Goal: Use online tool/utility: Use online tool/utility

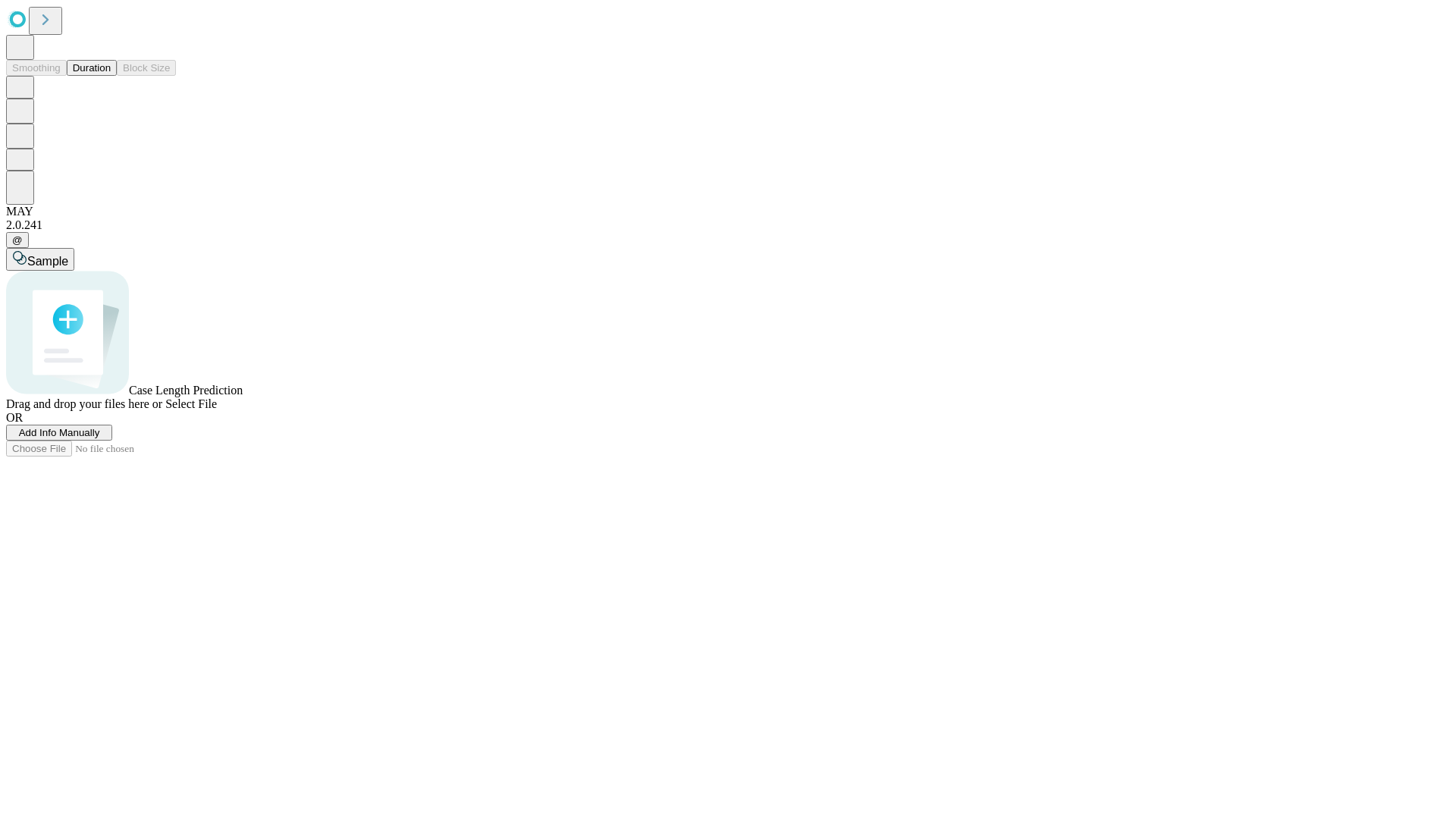
click at [110, 76] on button "Duration" at bounding box center [92, 68] width 50 height 16
click at [100, 438] on span "Add Info Manually" at bounding box center [59, 432] width 82 height 11
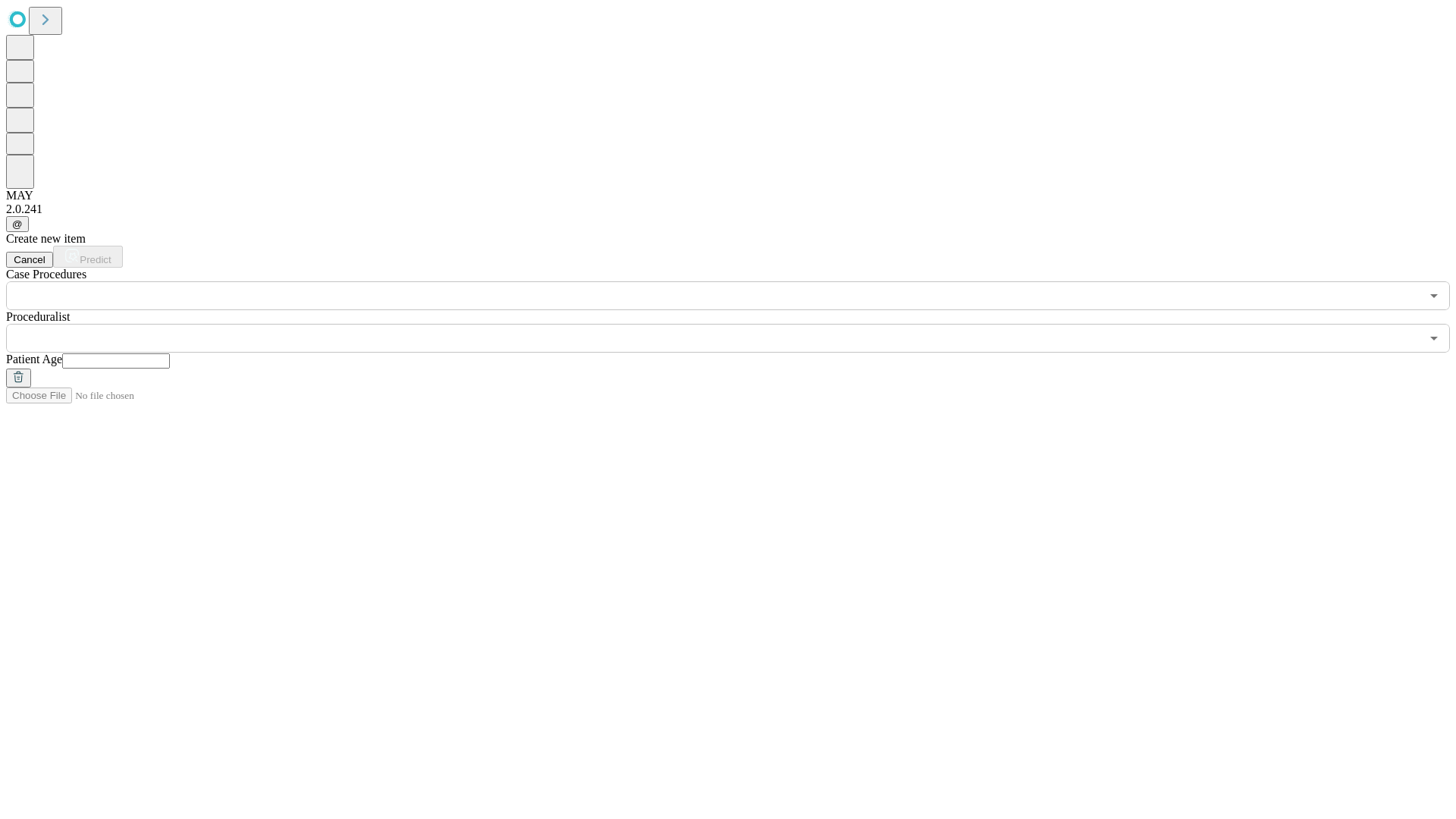
click at [170, 353] on input "text" at bounding box center [116, 361] width 108 height 15
type input "**"
click at [738, 324] on input "text" at bounding box center [713, 338] width 1414 height 29
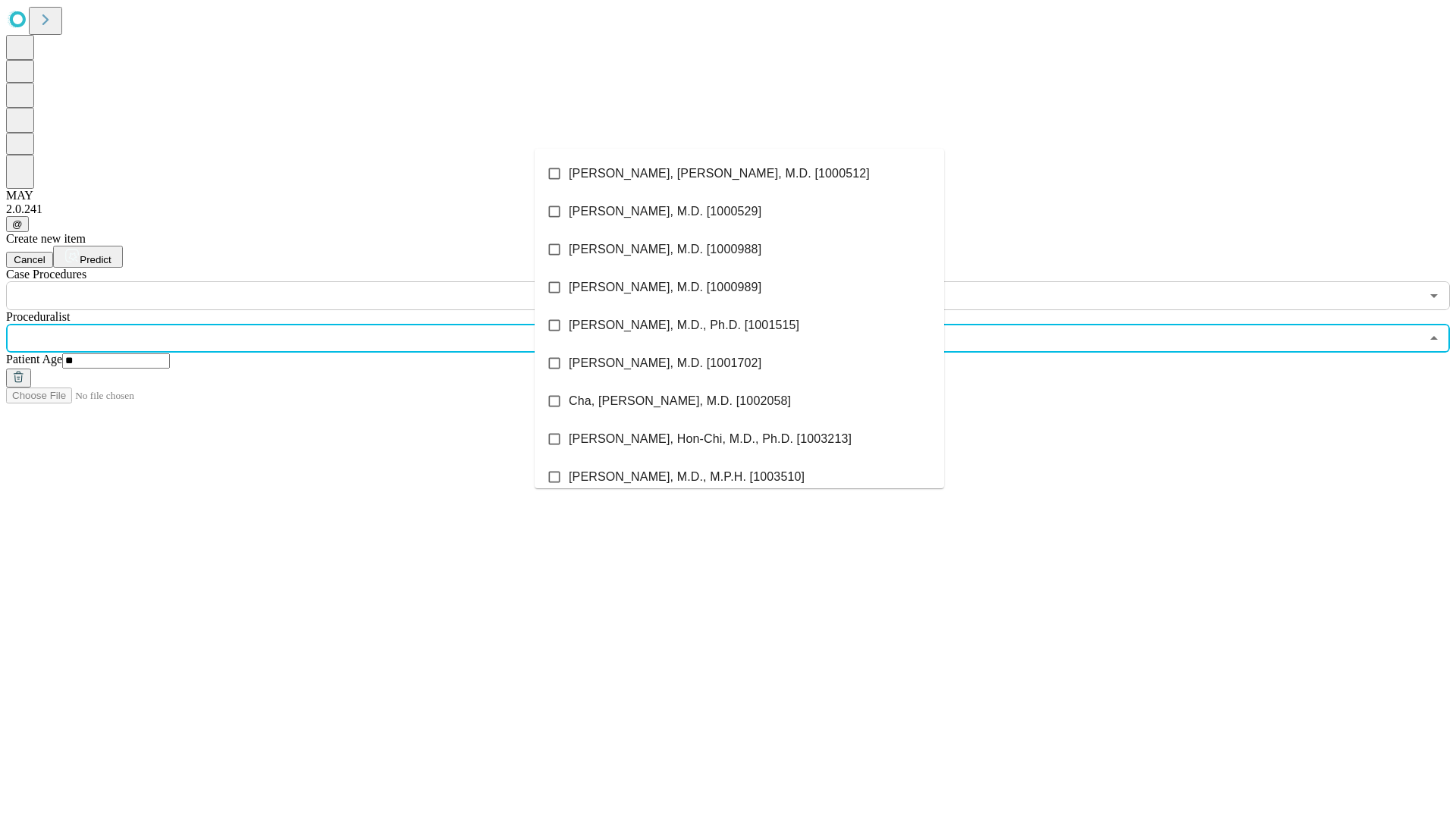
click at [739, 173] on li "[PERSON_NAME], [PERSON_NAME], M.D. [1000512]" at bounding box center [739, 173] width 409 height 38
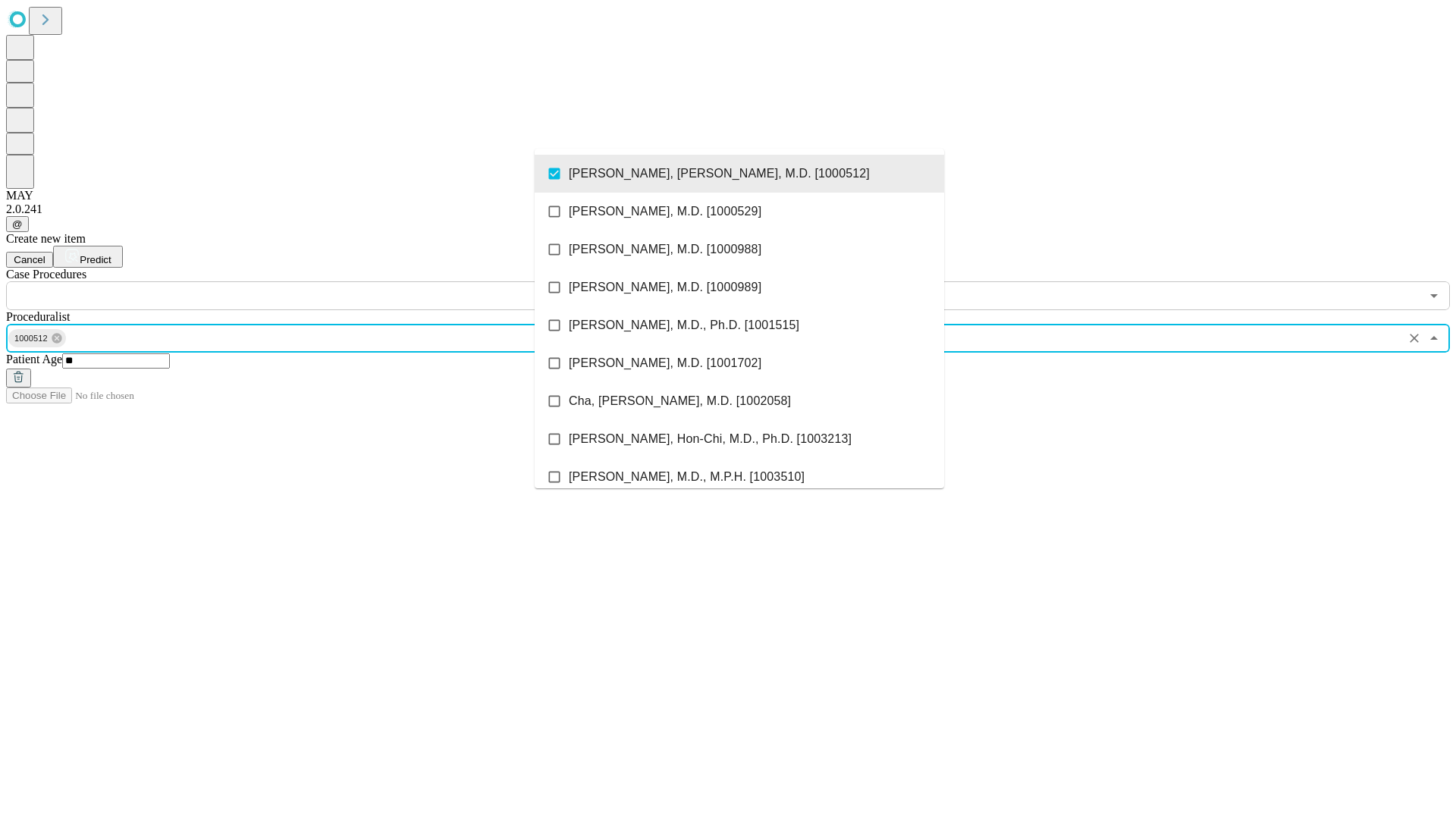
click at [319, 281] on input "text" at bounding box center [713, 296] width 1414 height 29
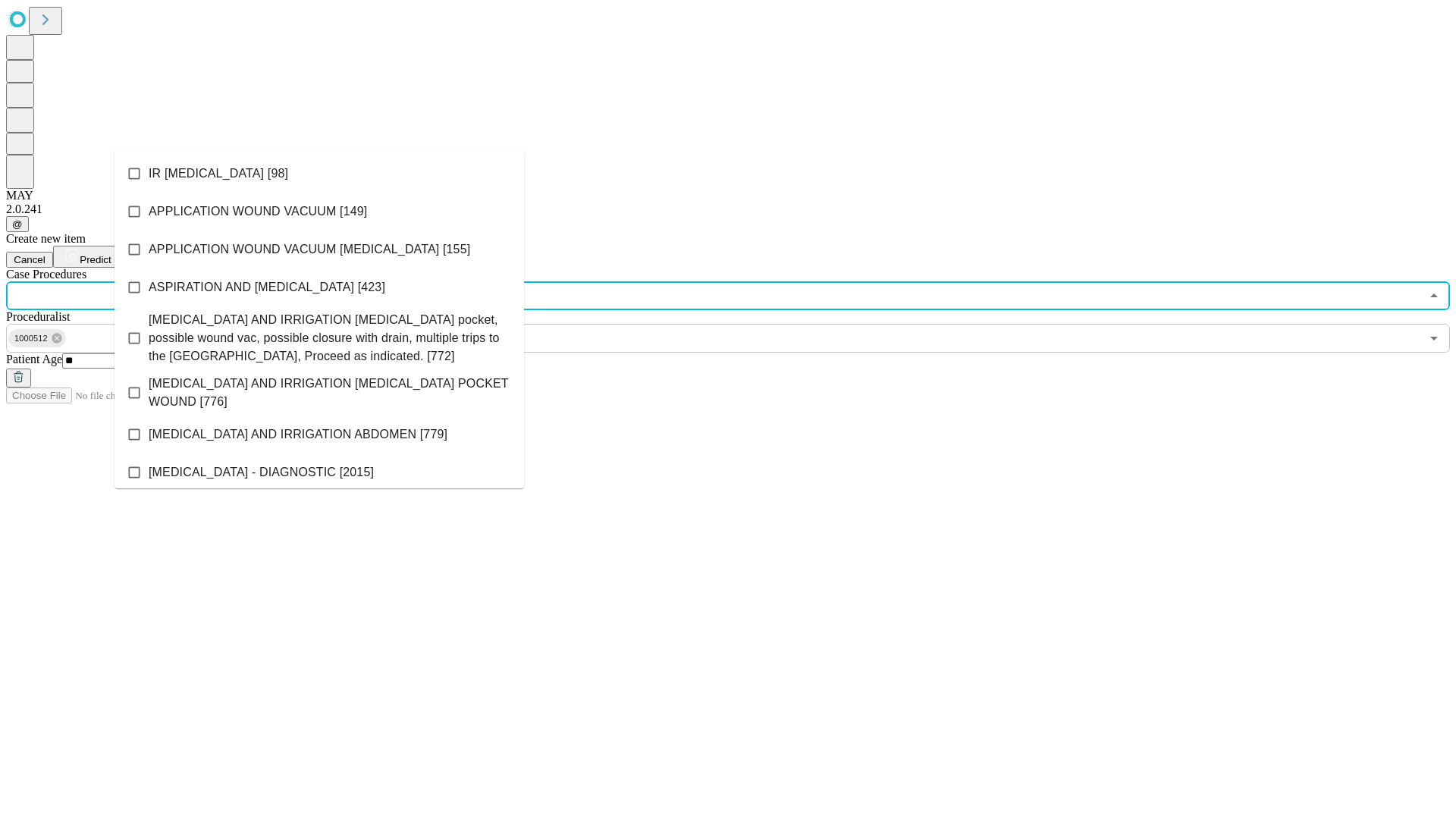
click at [319, 173] on li "IR [MEDICAL_DATA] [98]" at bounding box center [319, 173] width 409 height 38
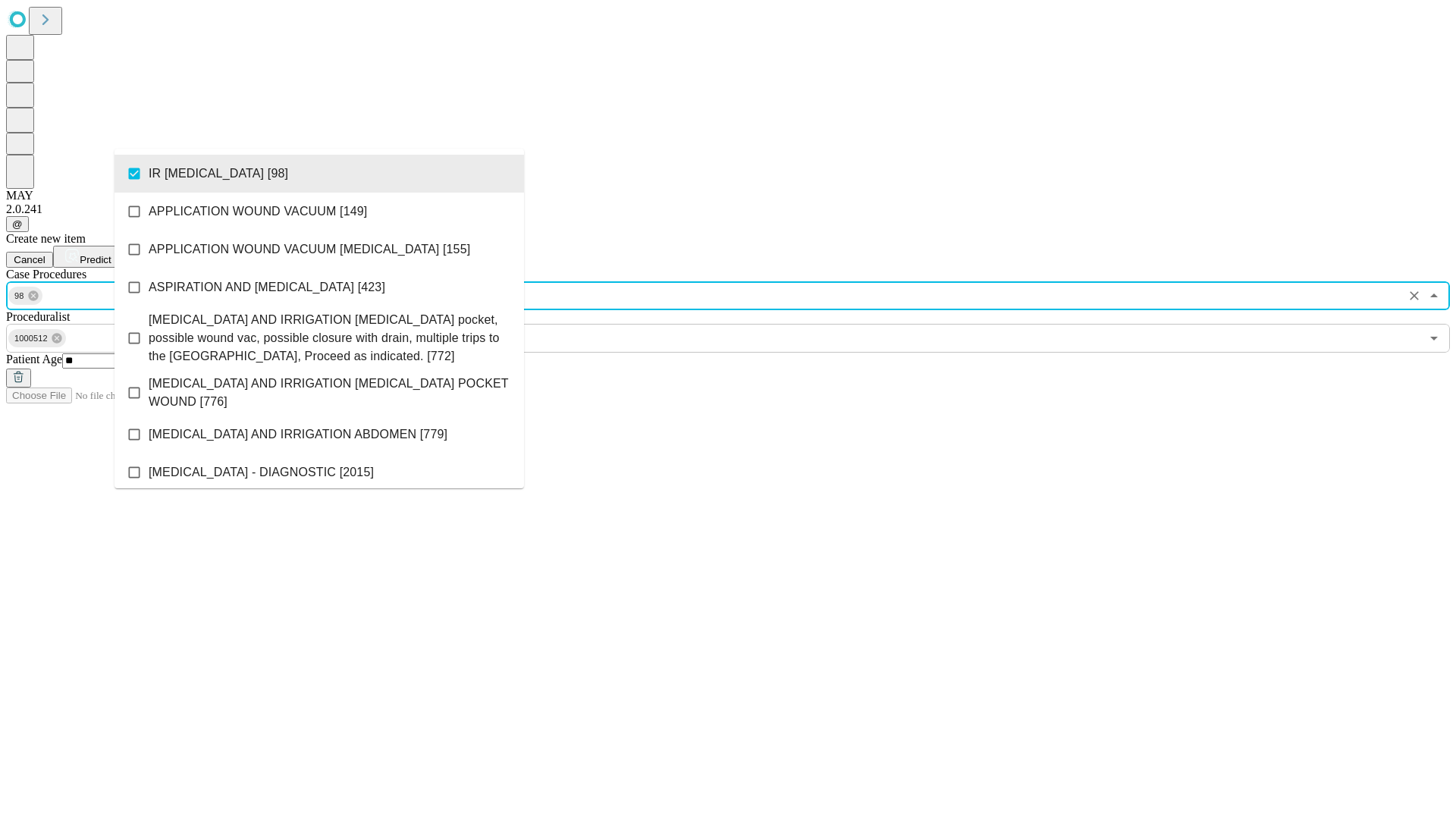
click at [110, 254] on span "Predict" at bounding box center [95, 259] width 31 height 11
